Goal: Transaction & Acquisition: Purchase product/service

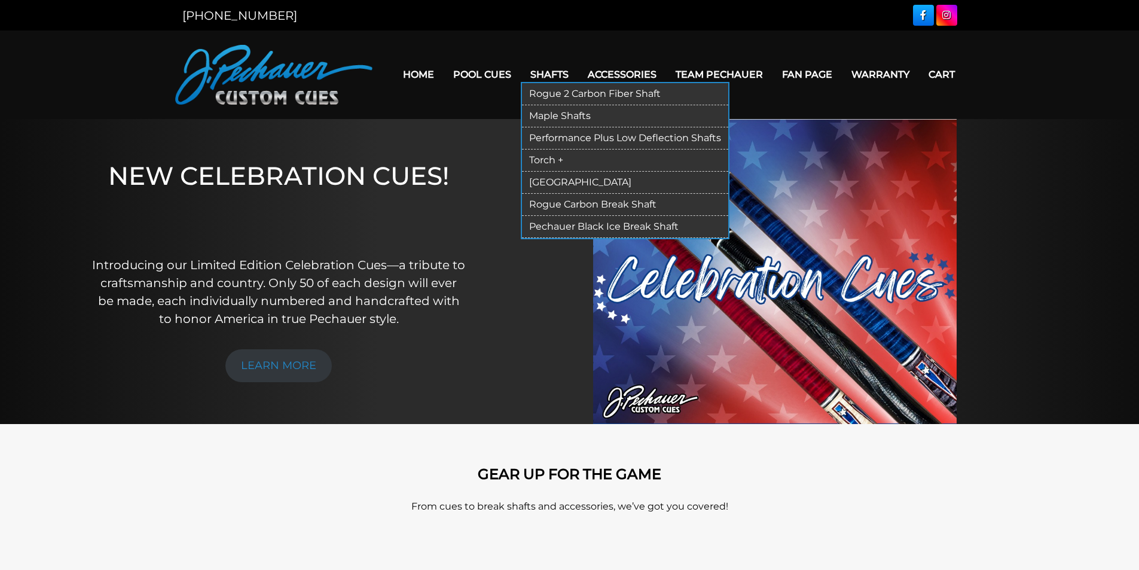
click at [565, 136] on link "Performance Plus Low Deflection Shafts" at bounding box center [625, 138] width 206 height 22
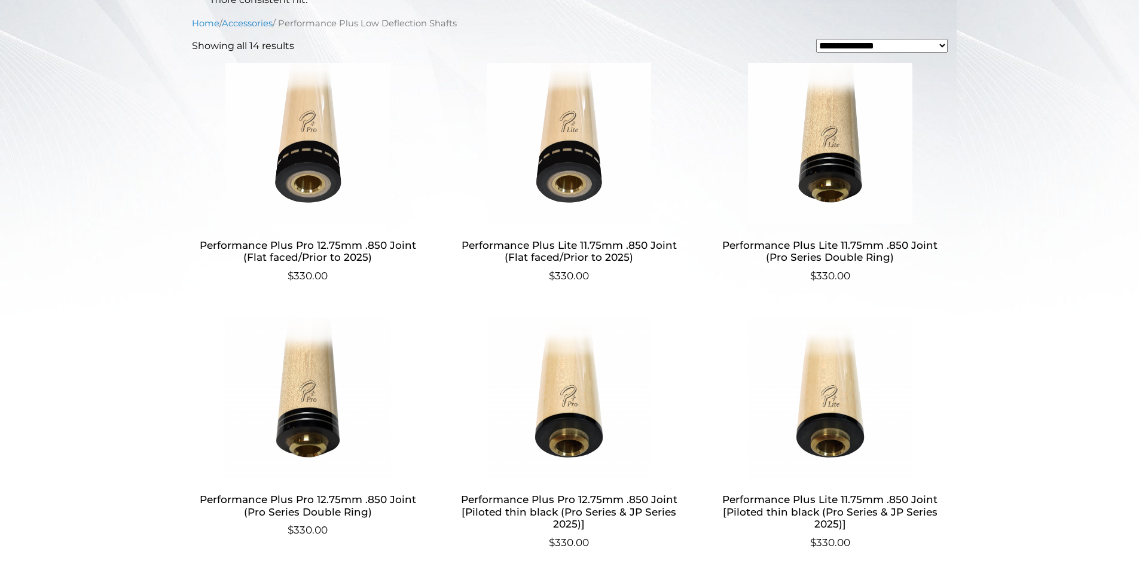
scroll to position [407, 0]
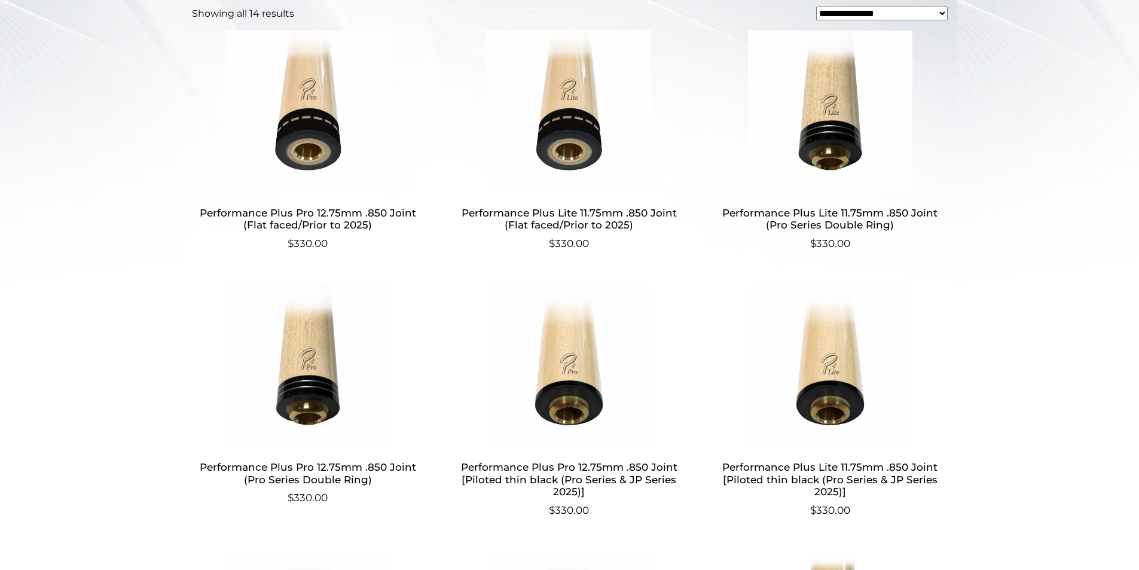
click at [315, 133] on img at bounding box center [308, 111] width 233 height 161
